Goal: Task Accomplishment & Management: Manage account settings

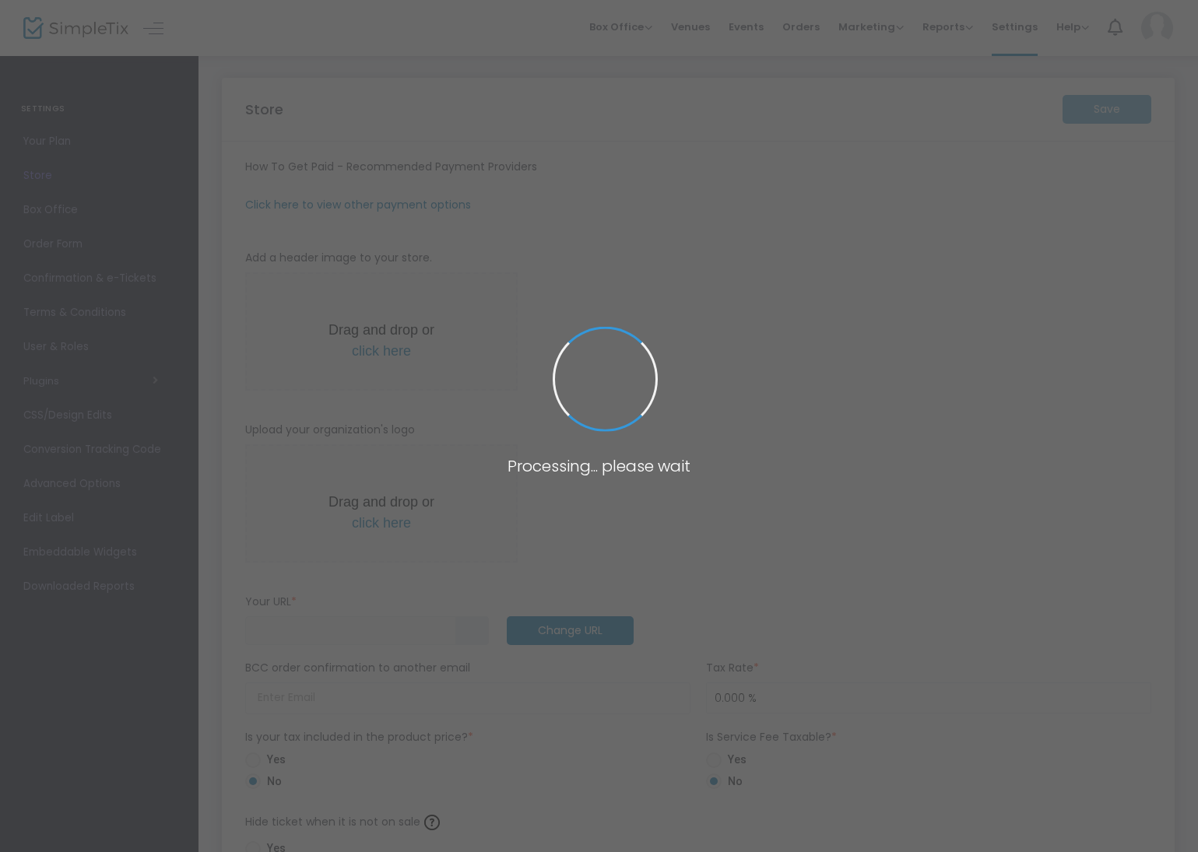
type input "[URL]"
radio input "true"
radio input "false"
radio input "true"
type input "Sitka Dock Company"
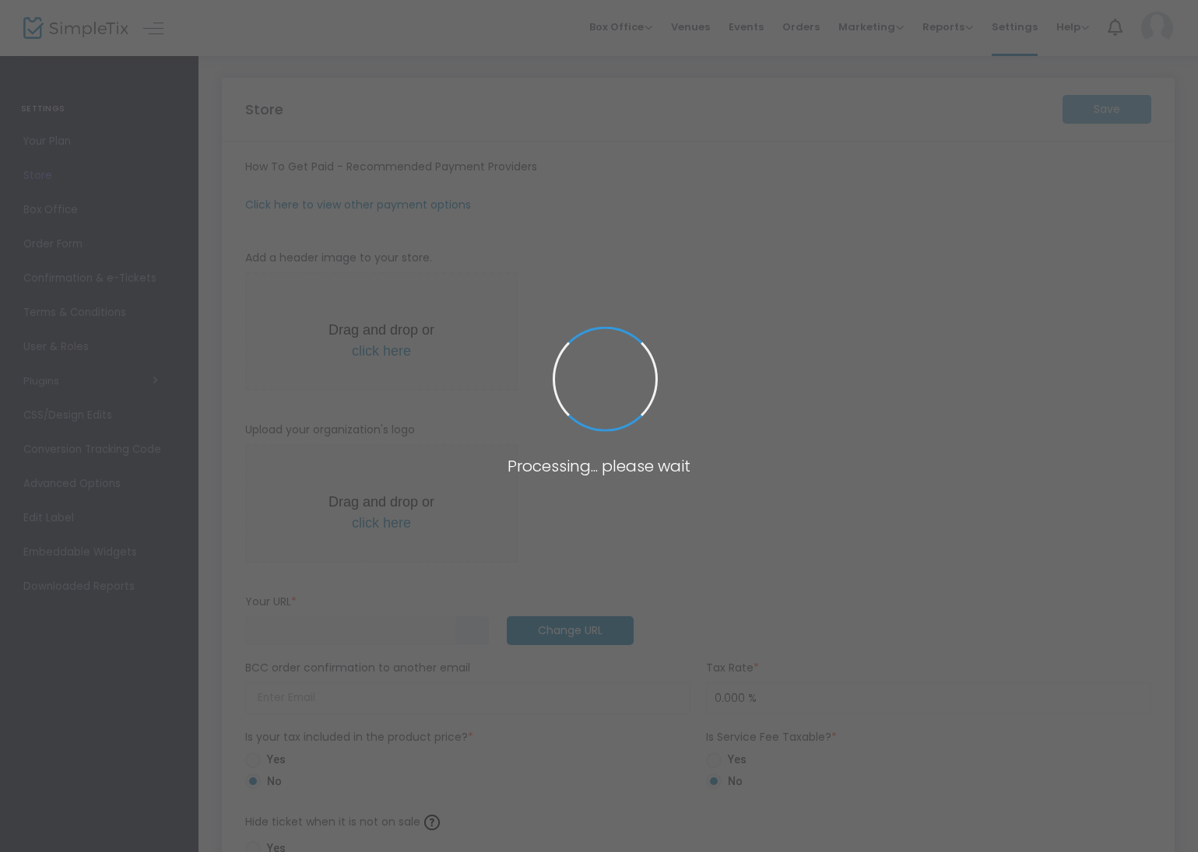
type input "9077389011"
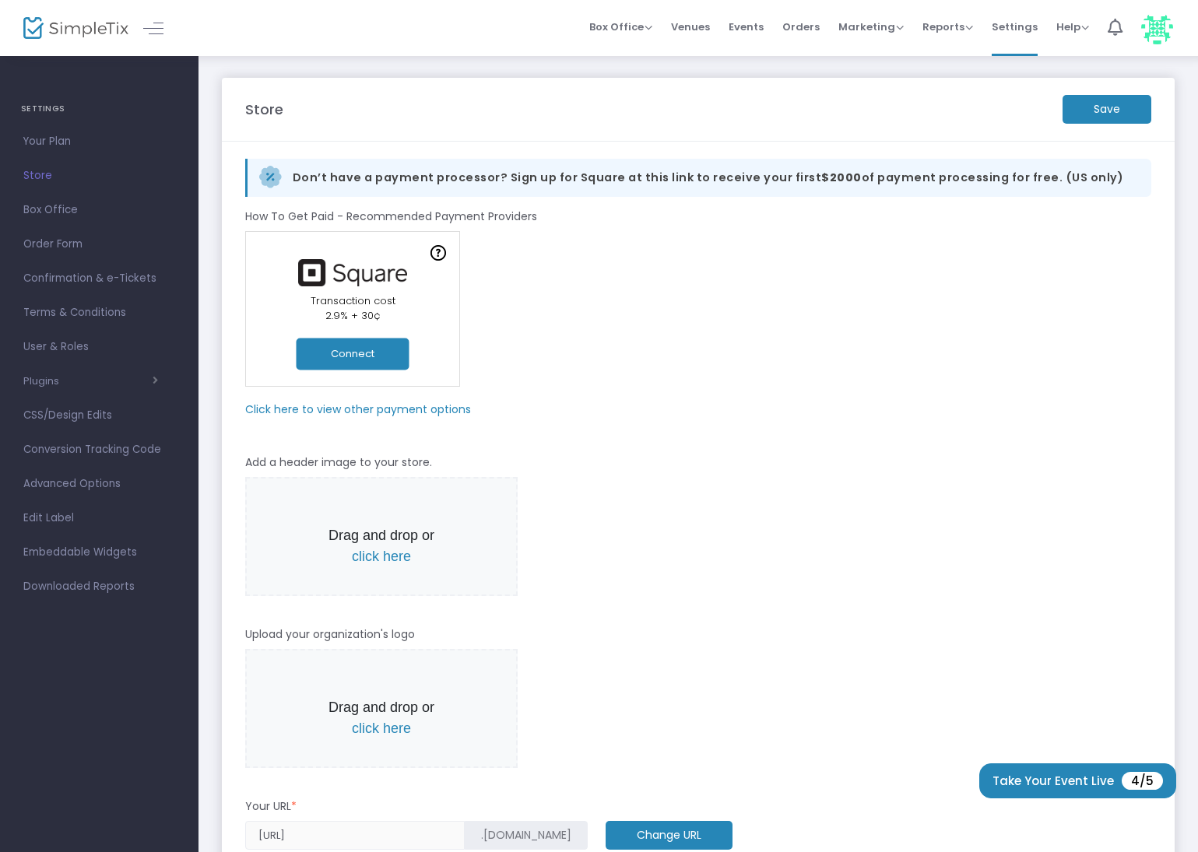
click at [375, 405] on m-panel-subtitle "Click here to view other payment options" at bounding box center [358, 410] width 226 height 16
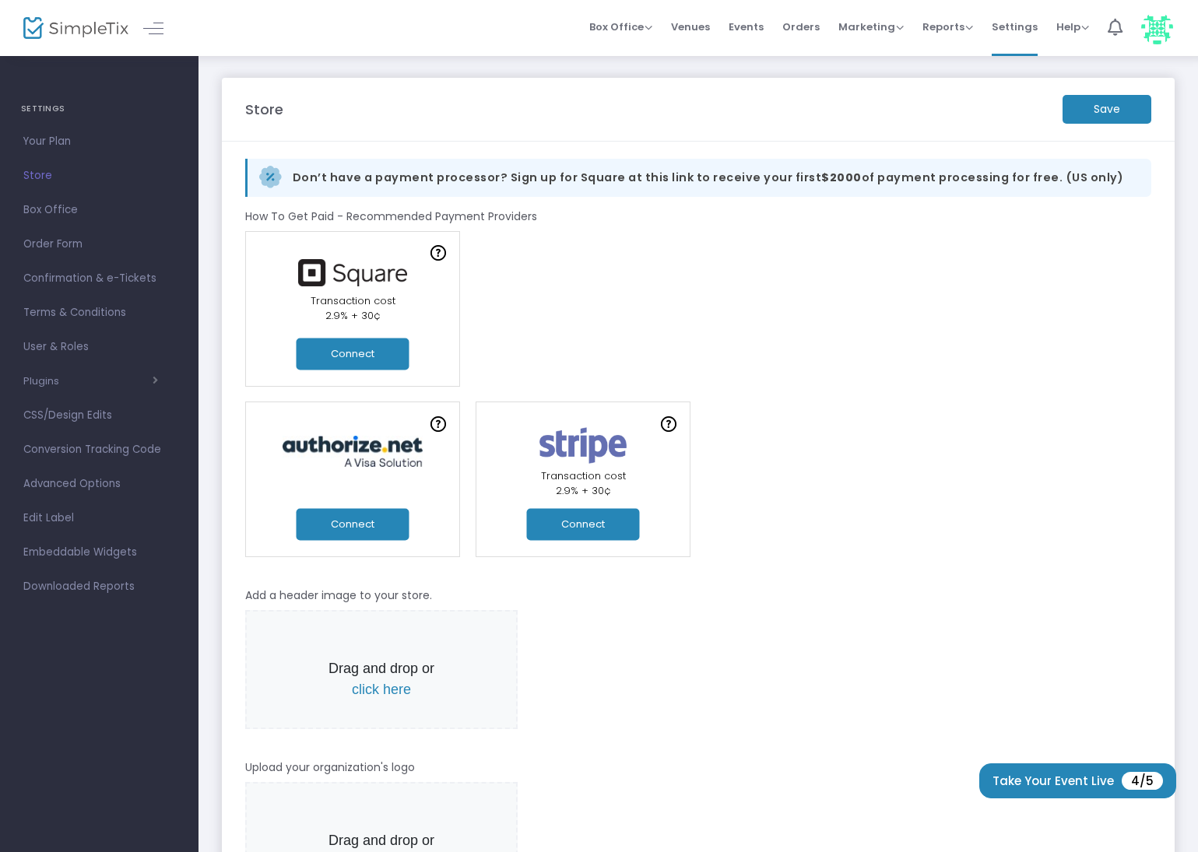
click at [367, 349] on button "Connect" at bounding box center [353, 354] width 113 height 32
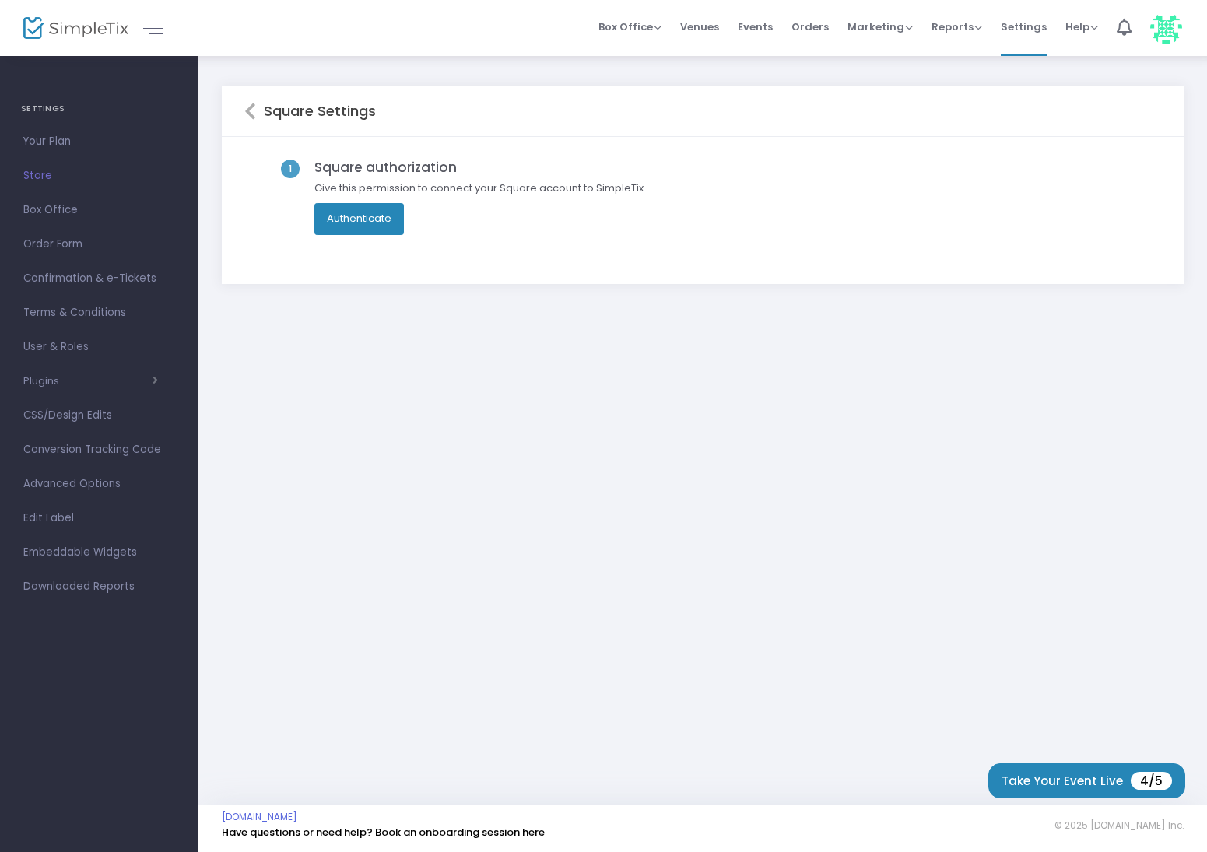
click at [363, 215] on button "Authenticate" at bounding box center [358, 218] width 89 height 31
click at [64, 167] on span "Store" at bounding box center [99, 176] width 152 height 20
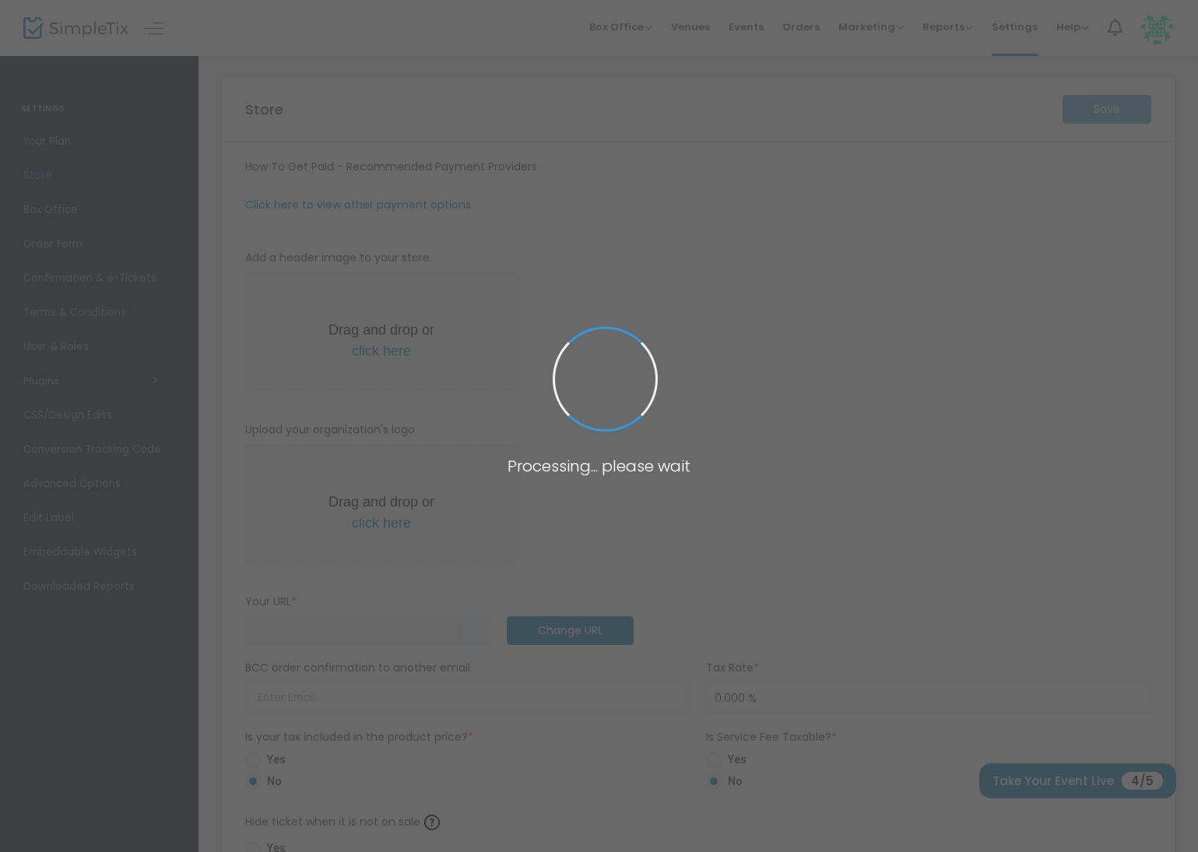
type input "[URL]"
radio input "true"
radio input "false"
radio input "true"
type input "Sitka Dock Company"
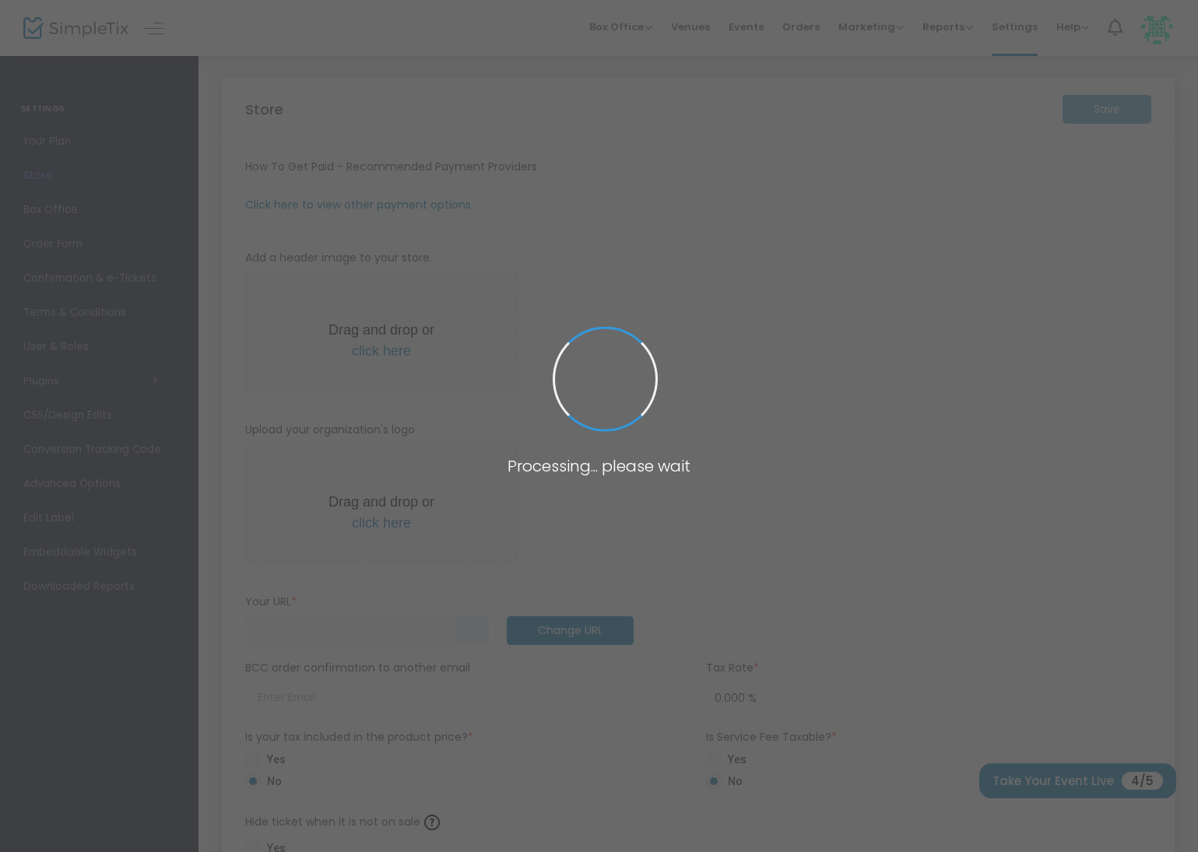
type input "9077389011"
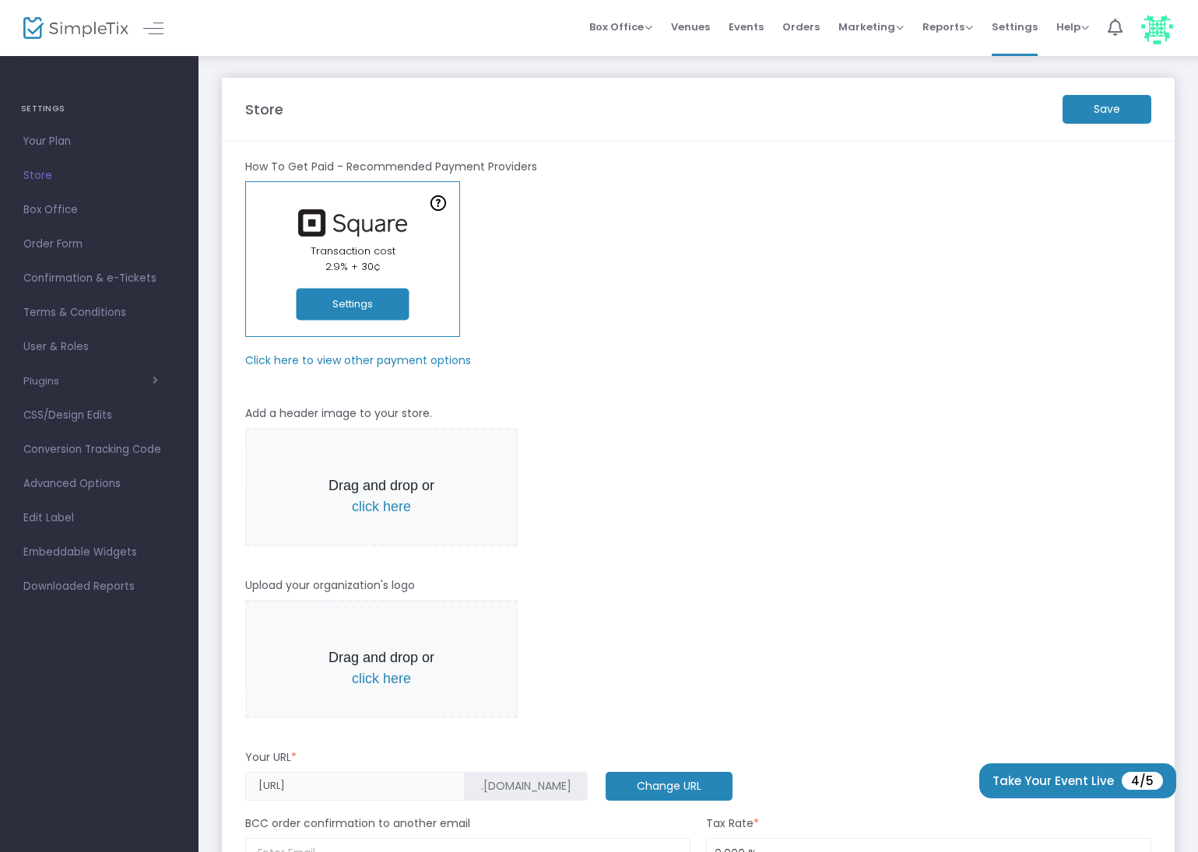
click at [351, 306] on button "Settings" at bounding box center [353, 305] width 113 height 32
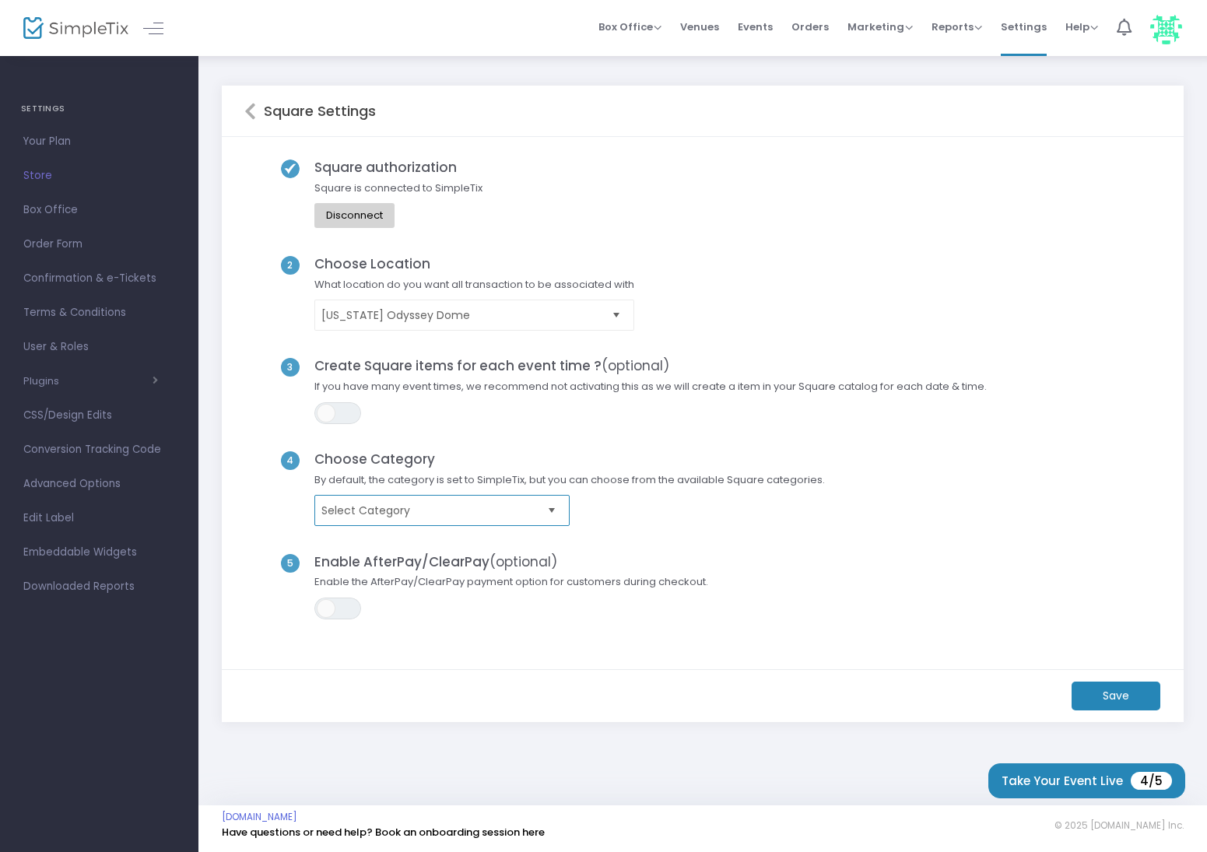
click at [511, 514] on span "Select Category" at bounding box center [430, 511] width 219 height 16
click at [651, 508] on span "Select Category" at bounding box center [570, 510] width 526 height 31
click at [1131, 685] on m-button "Save" at bounding box center [1116, 696] width 89 height 29
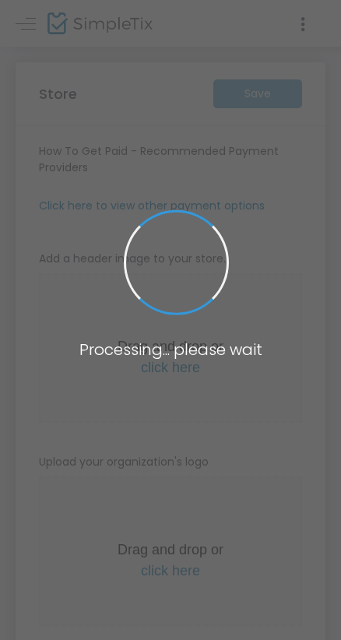
type input "[URL]"
radio input "true"
radio input "false"
radio input "true"
type input "Sitka Dock Company"
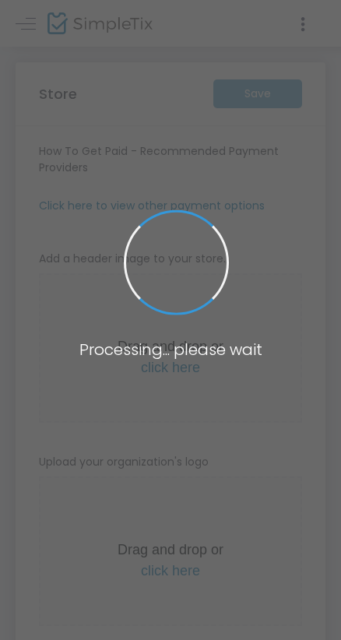
type input "9077389011"
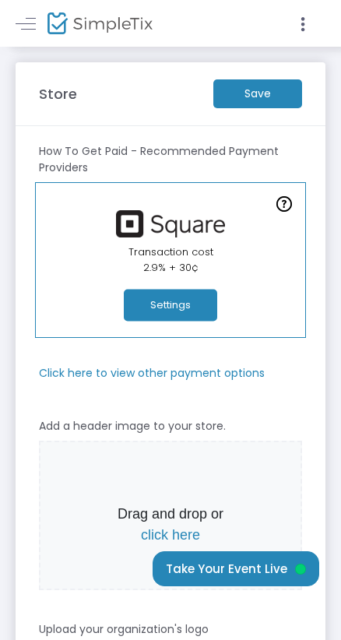
click at [262, 86] on m-button "Save" at bounding box center [257, 93] width 89 height 29
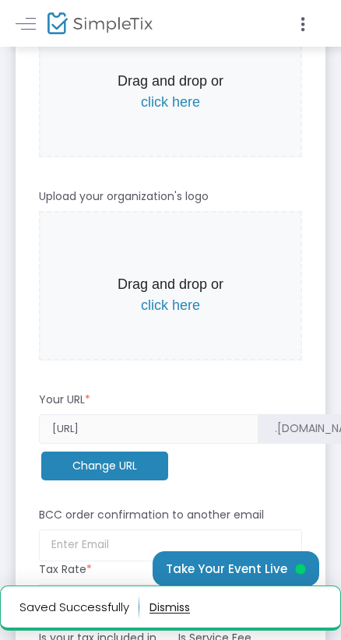
scroll to position [428, 0]
